Goal: Transaction & Acquisition: Download file/media

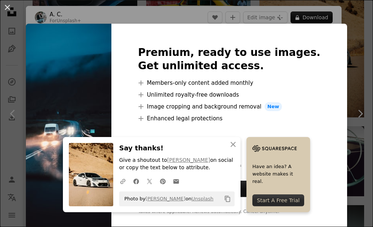
scroll to position [396, 0]
click at [230, 143] on icon "An X shape" at bounding box center [233, 144] width 9 height 9
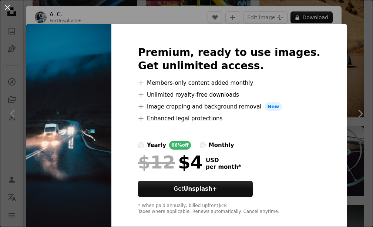
click at [341, 38] on div "An X shape Premium, ready to use images. Get unlimited access. A plus sign Memb…" at bounding box center [186, 113] width 373 height 227
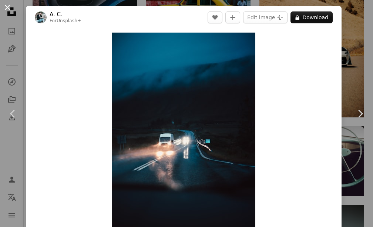
click at [7, 8] on button "An X shape" at bounding box center [7, 7] width 9 height 9
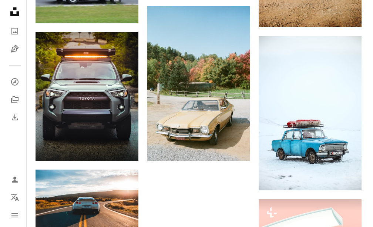
scroll to position [731, 0]
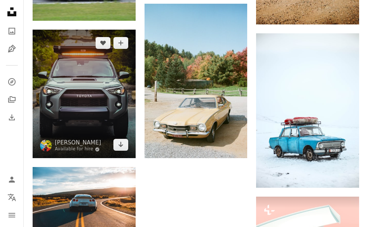
click at [117, 136] on img at bounding box center [84, 94] width 103 height 129
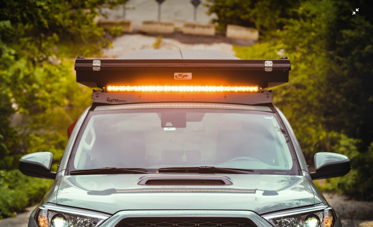
scroll to position [113, 0]
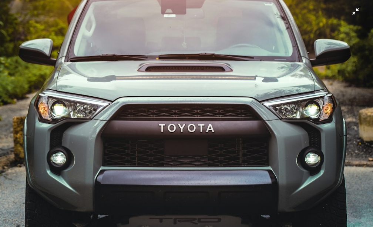
click at [351, 11] on img "Zoom out on this image" at bounding box center [187, 120] width 374 height 468
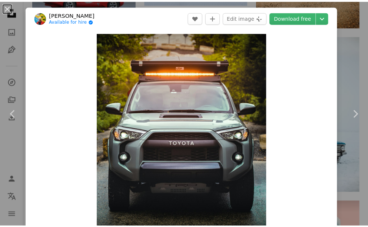
scroll to position [20, 0]
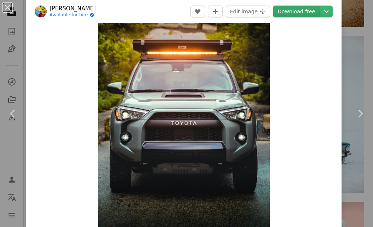
click at [293, 10] on link "Download free" at bounding box center [296, 12] width 47 height 12
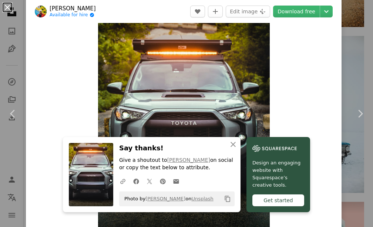
click at [8, 4] on button "An X shape" at bounding box center [7, 7] width 9 height 9
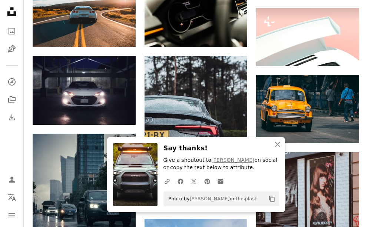
scroll to position [914, 0]
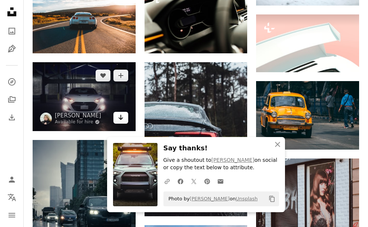
click at [120, 116] on icon "Download" at bounding box center [120, 117] width 5 height 5
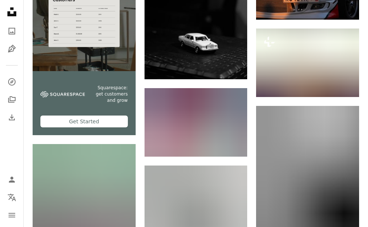
scroll to position [1605, 0]
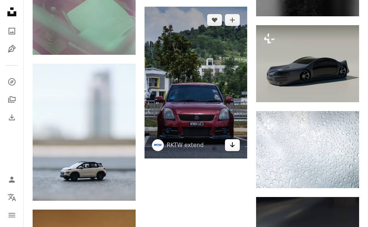
click at [231, 143] on icon "Arrow pointing down" at bounding box center [232, 144] width 6 height 9
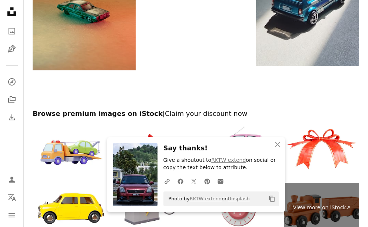
scroll to position [1907, 0]
